Goal: Information Seeking & Learning: Find specific page/section

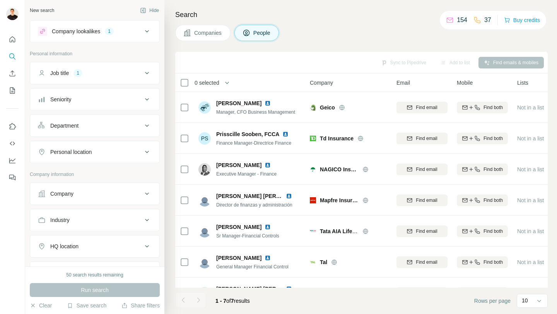
click at [122, 157] on button "Personal location" at bounding box center [94, 152] width 129 height 19
click at [101, 171] on input "text" at bounding box center [95, 171] width 114 height 14
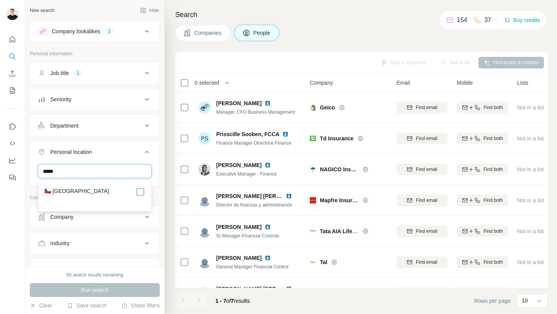
type input "*****"
click at [94, 191] on div "🇨🇱 [GEOGRAPHIC_DATA]" at bounding box center [95, 191] width 101 height 9
click at [143, 196] on icon at bounding box center [140, 191] width 9 height 9
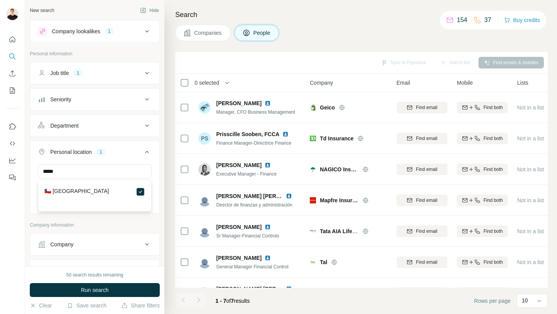
click at [165, 198] on div "Search Companies People Sync to Pipedrive Add to list Find emails & mobiles 0 s…" at bounding box center [360, 157] width 393 height 314
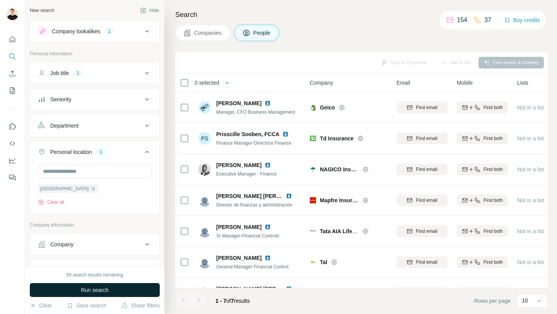
click at [124, 291] on button "Run search" at bounding box center [95, 290] width 130 height 14
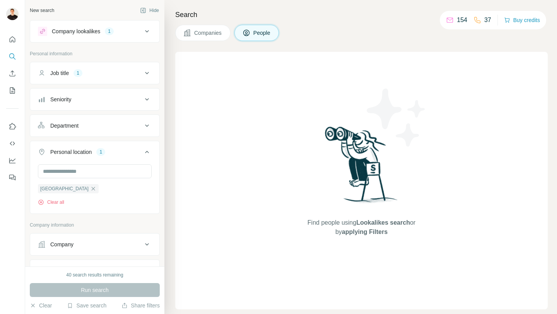
click at [148, 77] on icon at bounding box center [146, 73] width 9 height 9
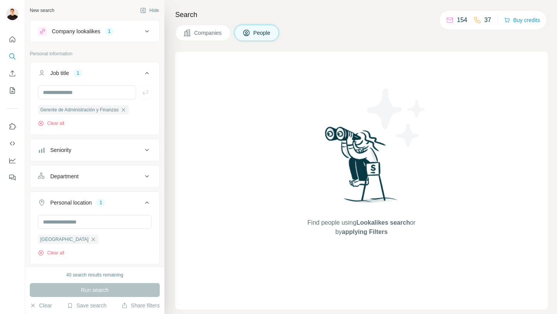
click at [148, 77] on icon at bounding box center [146, 73] width 9 height 9
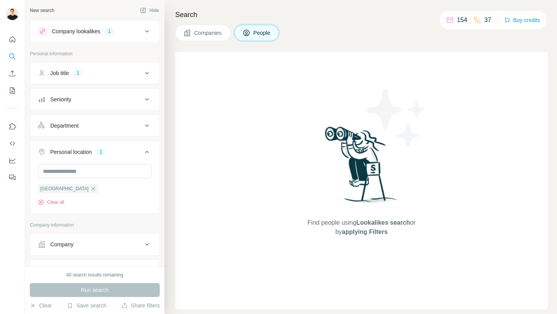
click at [148, 77] on icon at bounding box center [146, 73] width 9 height 9
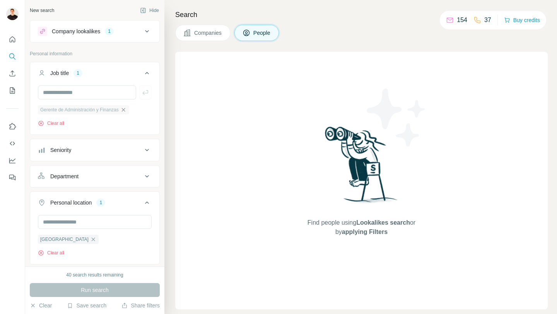
click at [125, 111] on icon "button" at bounding box center [123, 110] width 6 height 6
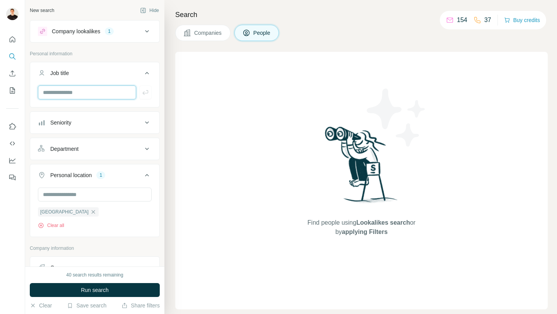
click at [96, 96] on input "text" at bounding box center [87, 93] width 98 height 14
type input "***"
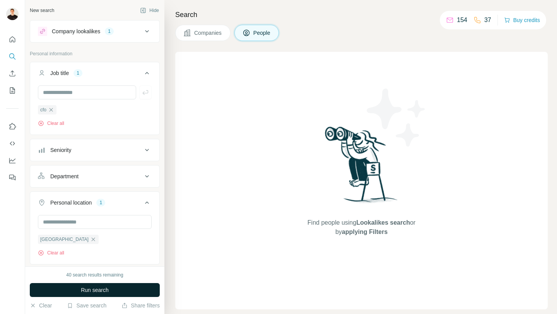
click at [98, 288] on span "Run search" at bounding box center [95, 290] width 28 height 8
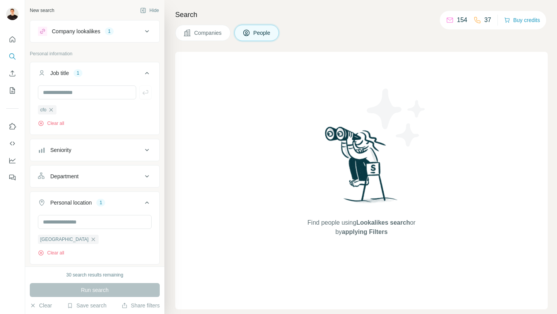
click at [134, 35] on div "Company lookalikes 1" at bounding box center [90, 31] width 104 height 9
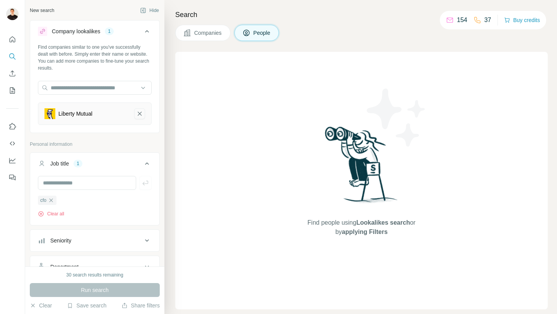
click at [138, 114] on icon "Liberty Mutual-remove-button" at bounding box center [139, 114] width 7 height 8
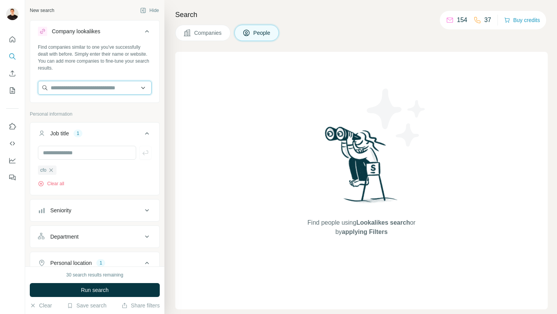
click at [113, 88] on input "text" at bounding box center [95, 88] width 114 height 14
click at [159, 111] on p "Personal information" at bounding box center [95, 114] width 130 height 7
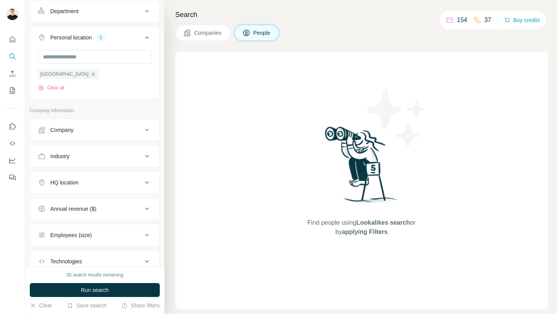
scroll to position [280, 0]
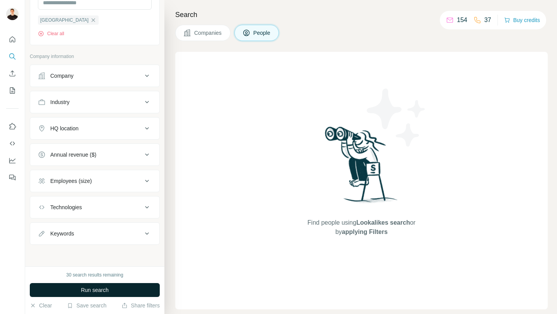
click at [125, 291] on button "Run search" at bounding box center [95, 290] width 130 height 14
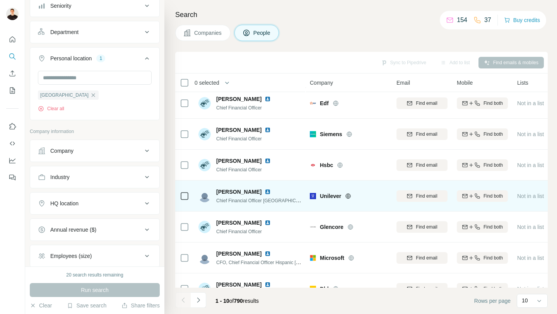
scroll to position [0, 0]
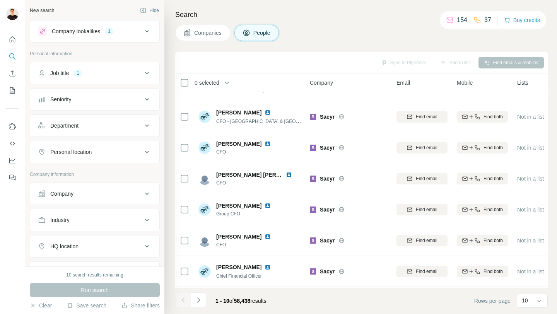
scroll to position [114, 0]
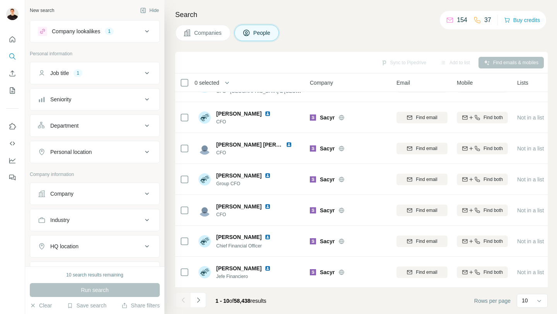
click at [86, 189] on button "Company" at bounding box center [94, 194] width 129 height 19
click at [86, 189] on button "Company" at bounding box center [94, 196] width 129 height 22
click at [108, 151] on div "Personal location" at bounding box center [90, 152] width 104 height 8
click at [99, 176] on input "text" at bounding box center [95, 171] width 114 height 14
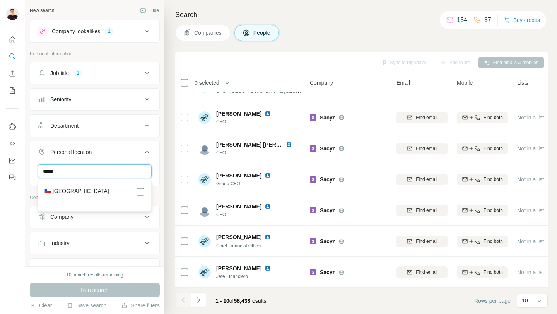
type input "*****"
click at [99, 187] on div "🇨🇱 [GEOGRAPHIC_DATA]" at bounding box center [95, 196] width 110 height 28
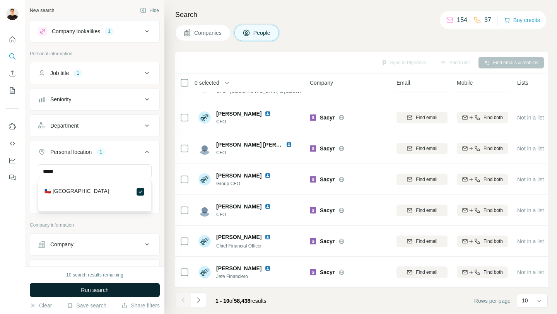
click at [121, 293] on button "Run search" at bounding box center [95, 290] width 130 height 14
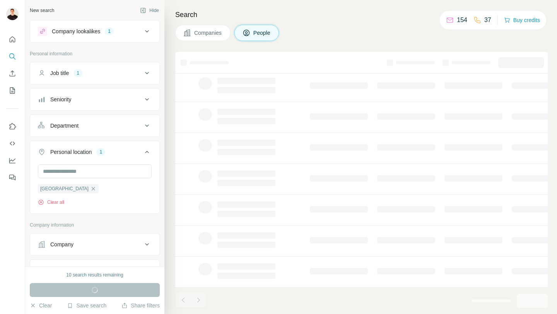
click at [152, 65] on button "Job title 1" at bounding box center [94, 73] width 129 height 19
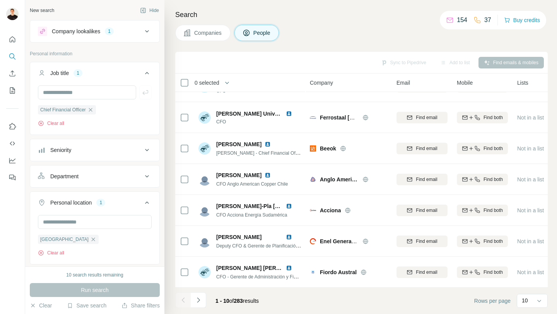
click at [152, 65] on button "Job title 1" at bounding box center [94, 75] width 129 height 22
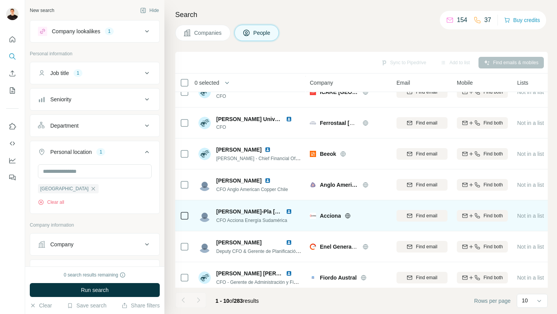
scroll to position [114, 0]
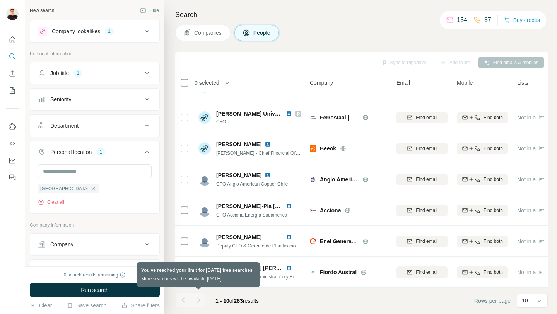
click at [196, 300] on div at bounding box center [198, 300] width 15 height 15
click at [197, 300] on div at bounding box center [198, 300] width 15 height 15
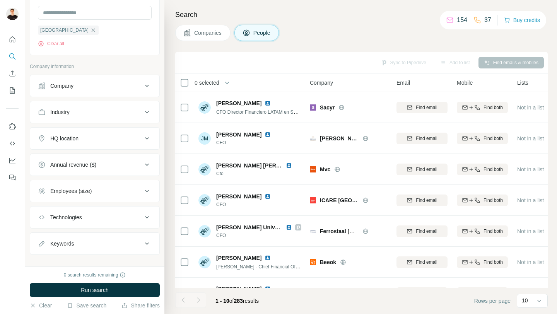
scroll to position [164, 0]
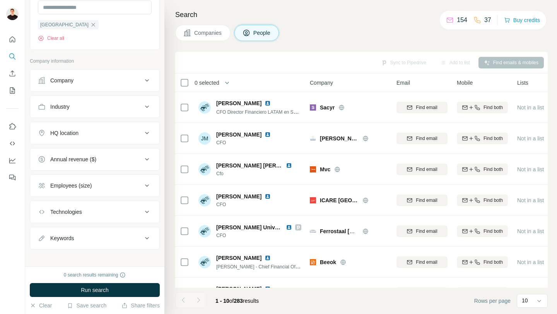
click at [126, 110] on div "Industry" at bounding box center [90, 107] width 104 height 8
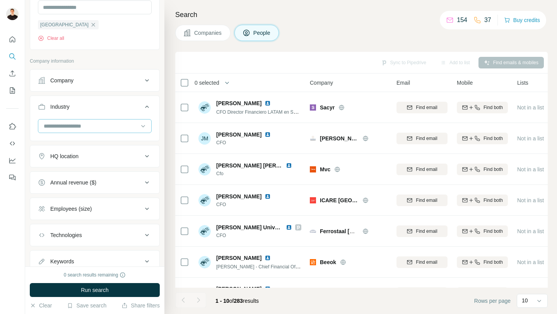
click at [108, 125] on input at bounding box center [91, 126] width 96 height 9
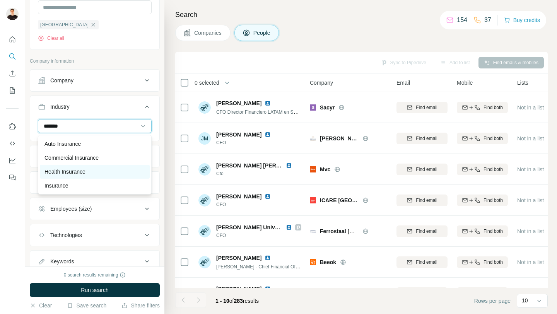
scroll to position [28, 0]
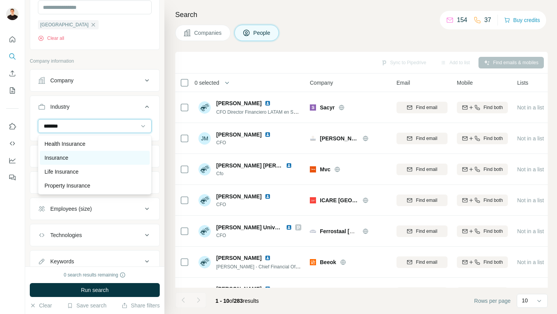
type input "*******"
click at [81, 158] on div "Insurance" at bounding box center [95, 158] width 101 height 8
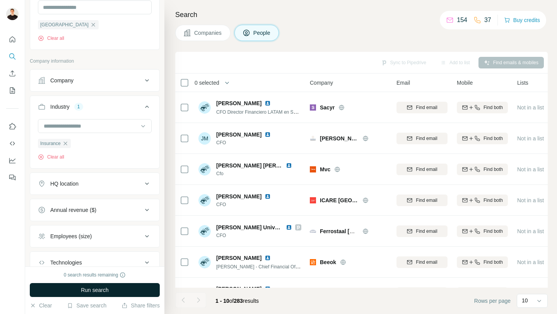
click at [114, 289] on button "Run search" at bounding box center [95, 290] width 130 height 14
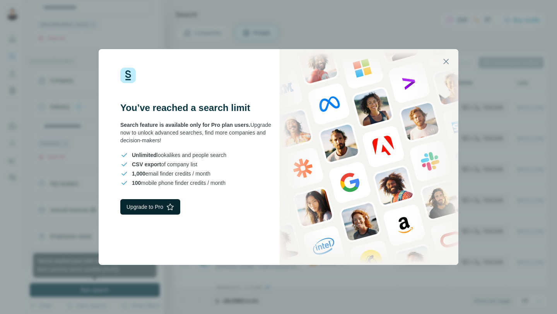
click at [158, 213] on button "Upgrade to Pro" at bounding box center [150, 206] width 60 height 15
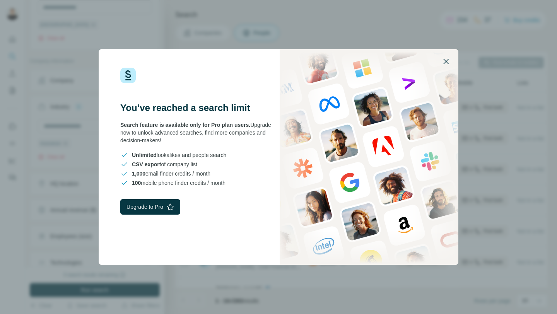
click at [449, 60] on icon "button" at bounding box center [446, 61] width 9 height 9
